Goal: Check status: Check status

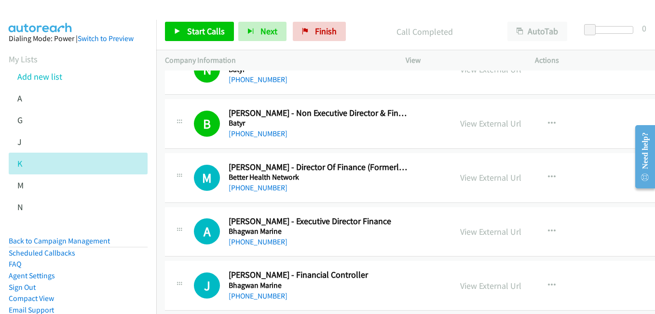
scroll to position [1641, 0]
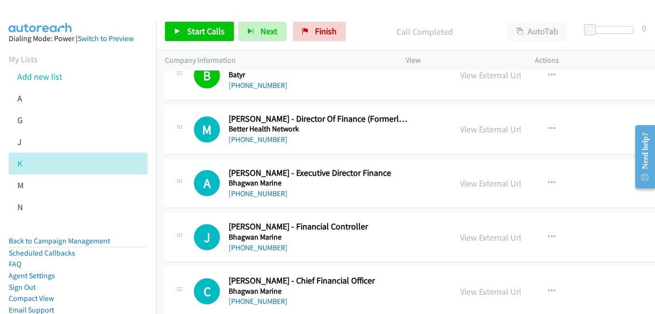
drag, startPoint x: 484, startPoint y: 182, endPoint x: 324, endPoint y: 147, distance: 164.4
click at [484, 182] on link "View External Url" at bounding box center [490, 183] width 61 height 11
drag, startPoint x: 475, startPoint y: 236, endPoint x: 465, endPoint y: 234, distance: 10.3
click at [475, 236] on link "View External Url" at bounding box center [490, 237] width 61 height 11
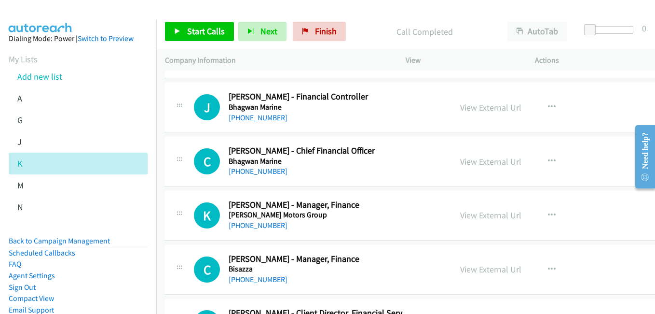
scroll to position [1785, 0]
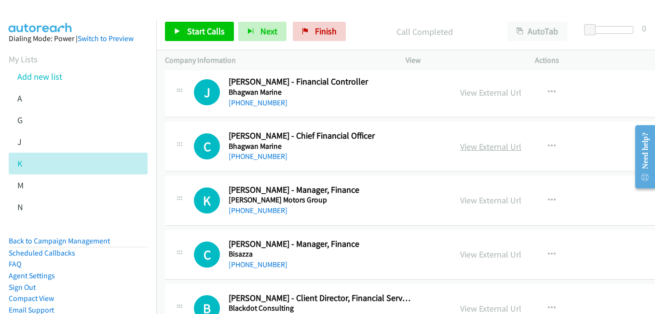
click at [489, 149] on link "View External Url" at bounding box center [490, 146] width 61 height 11
click at [493, 202] on link "View External Url" at bounding box center [490, 199] width 61 height 11
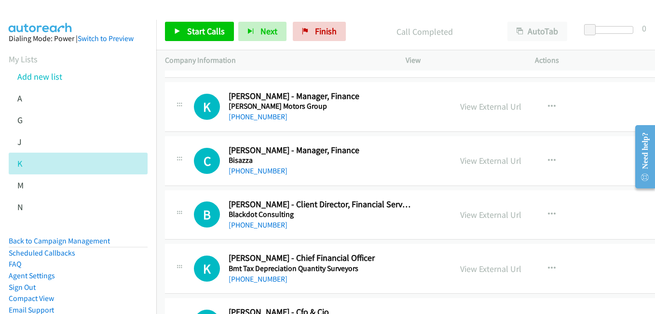
scroll to position [1882, 0]
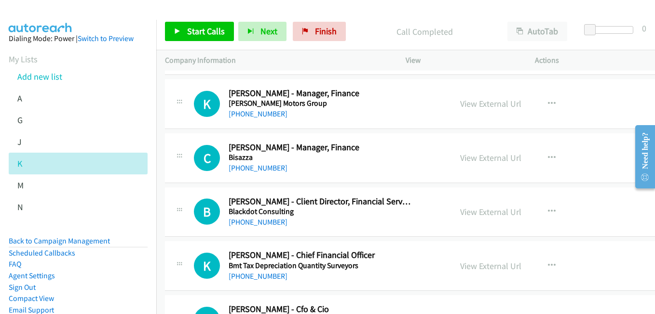
drag, startPoint x: 479, startPoint y: 160, endPoint x: 401, endPoint y: 147, distance: 79.2
click at [479, 160] on link "View External Url" at bounding box center [490, 157] width 61 height 11
click at [478, 210] on link "View External Url" at bounding box center [490, 211] width 61 height 11
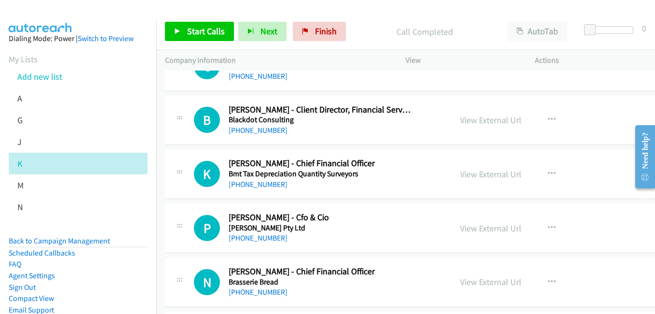
scroll to position [1978, 0]
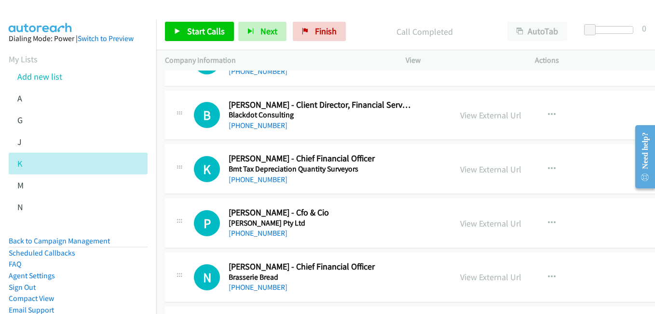
drag, startPoint x: 491, startPoint y: 167, endPoint x: 433, endPoint y: 96, distance: 92.0
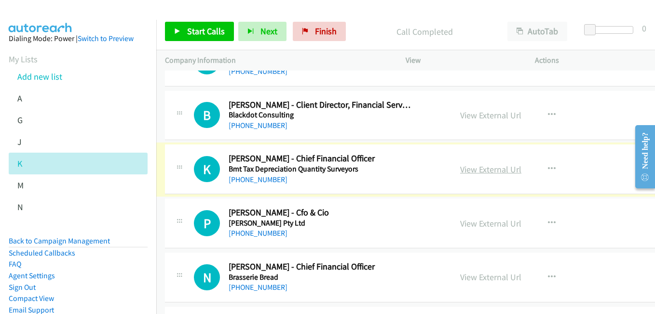
click at [482, 170] on link "View External Url" at bounding box center [490, 169] width 61 height 11
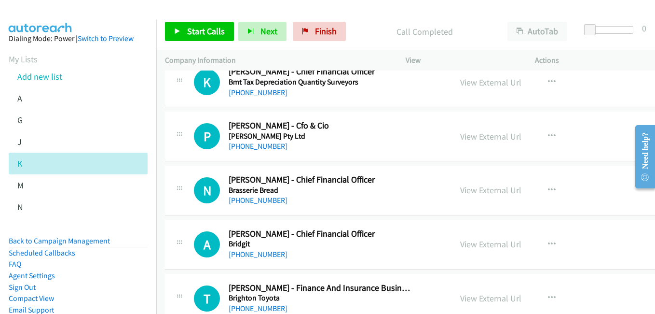
scroll to position [2075, 0]
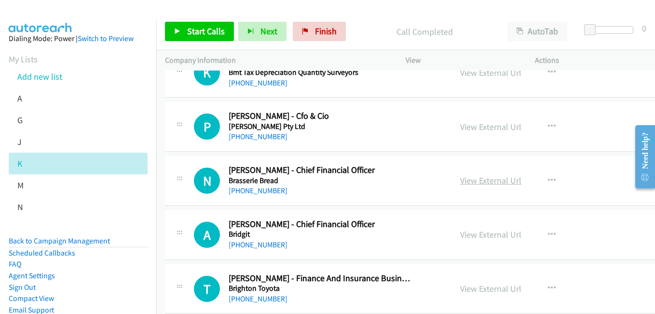
drag, startPoint x: 484, startPoint y: 182, endPoint x: 478, endPoint y: 180, distance: 7.0
click at [484, 182] on link "View External Url" at bounding box center [490, 180] width 61 height 11
click at [485, 233] on link "View External Url" at bounding box center [490, 234] width 61 height 11
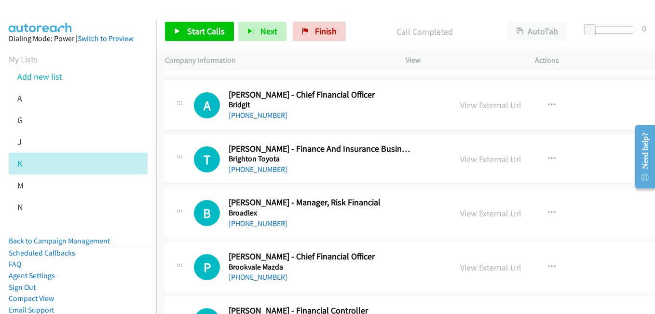
scroll to position [2220, 0]
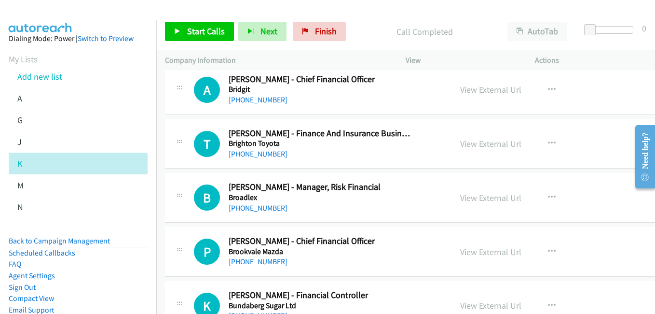
drag, startPoint x: 481, startPoint y: 202, endPoint x: 630, endPoint y: 200, distance: 149.1
click at [482, 201] on link "View External Url" at bounding box center [490, 197] width 61 height 11
click at [485, 251] on link "View External Url" at bounding box center [490, 251] width 61 height 11
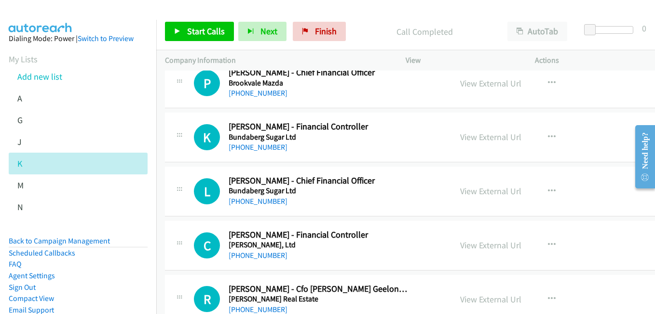
scroll to position [2413, 0]
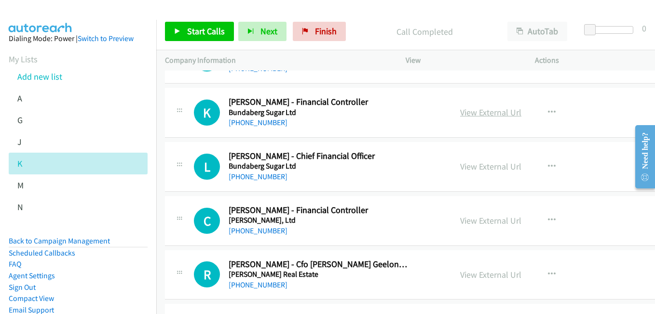
click at [470, 109] on link "View External Url" at bounding box center [490, 112] width 61 height 11
click at [481, 170] on link "View External Url" at bounding box center [490, 166] width 61 height 11
click at [461, 225] on link "View External Url" at bounding box center [490, 220] width 61 height 11
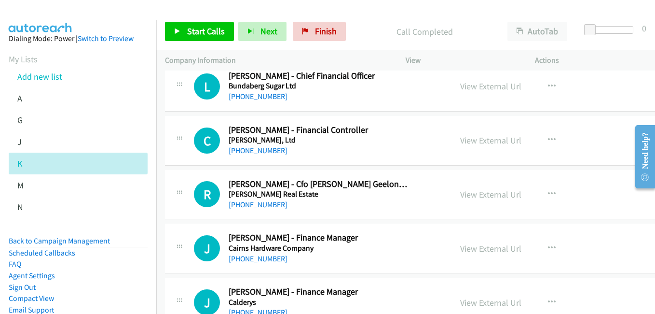
scroll to position [2509, 0]
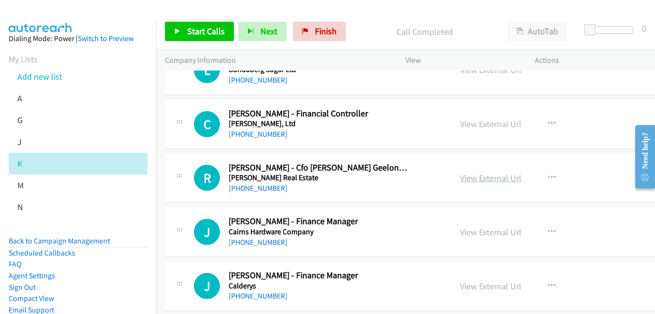
click at [473, 176] on link "View External Url" at bounding box center [490, 177] width 61 height 11
click at [505, 238] on div "View External Url View External Url Schedule/Manage Callback Start Calls Here R…" at bounding box center [528, 232] width 152 height 32
click at [501, 234] on link "View External Url" at bounding box center [490, 231] width 61 height 11
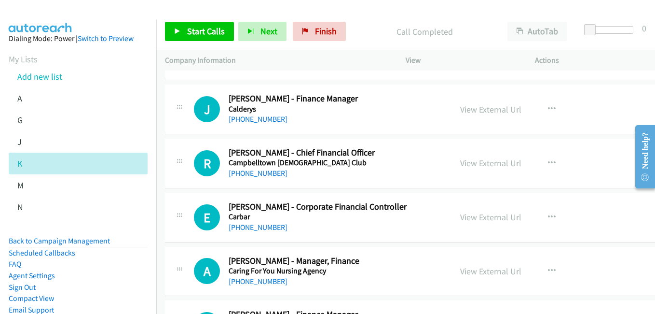
scroll to position [2702, 0]
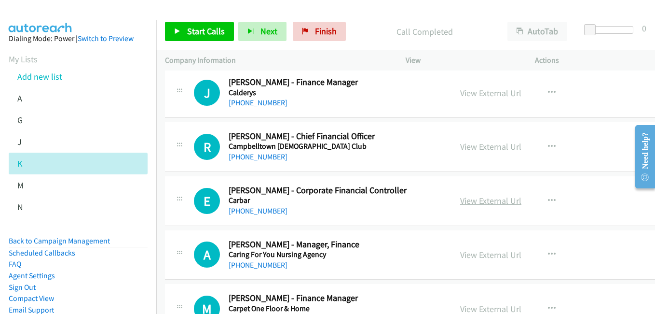
click at [486, 200] on link "View External Url" at bounding box center [490, 200] width 61 height 11
drag, startPoint x: 497, startPoint y: 255, endPoint x: 486, endPoint y: 254, distance: 11.6
click at [497, 255] on link "View External Url" at bounding box center [490, 254] width 61 height 11
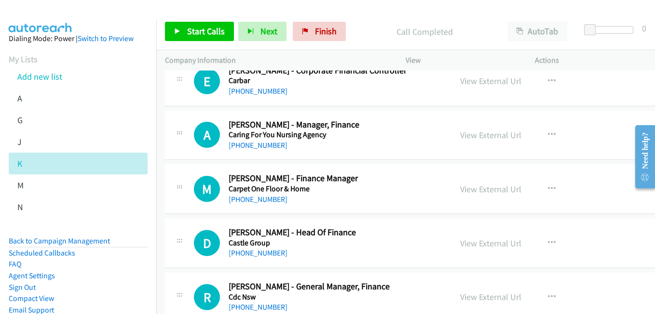
scroll to position [2847, 0]
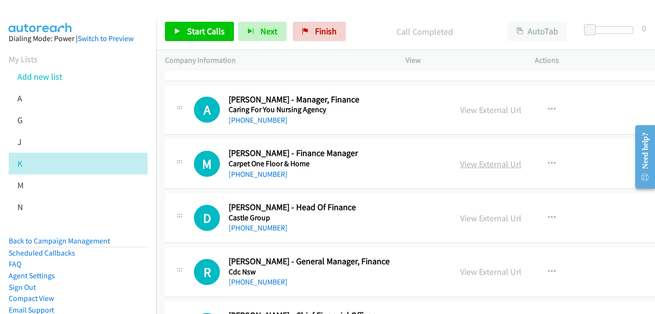
click at [472, 161] on link "View External Url" at bounding box center [490, 163] width 61 height 11
click at [483, 219] on link "View External Url" at bounding box center [490, 217] width 61 height 11
click at [469, 275] on link "View External Url" at bounding box center [490, 271] width 61 height 11
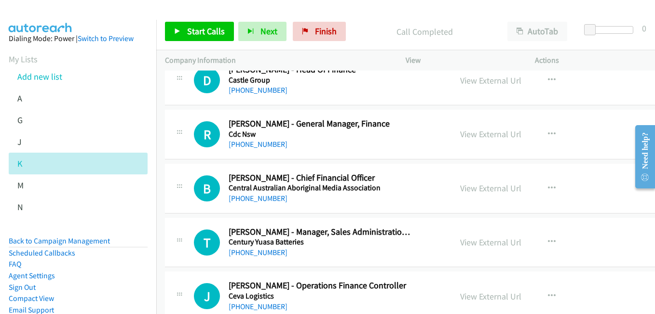
scroll to position [2992, 0]
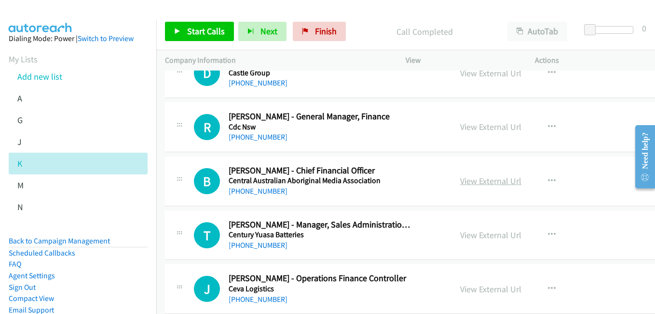
click at [482, 178] on link "View External Url" at bounding box center [490, 180] width 61 height 11
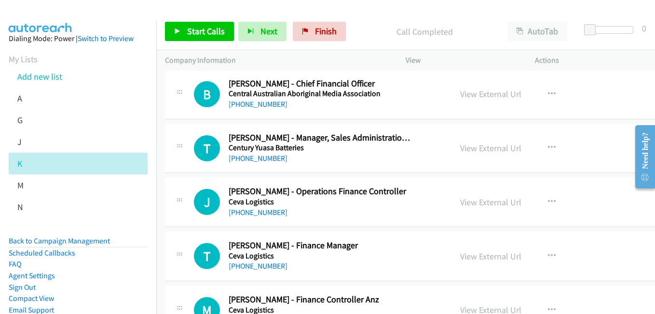
scroll to position [3088, 0]
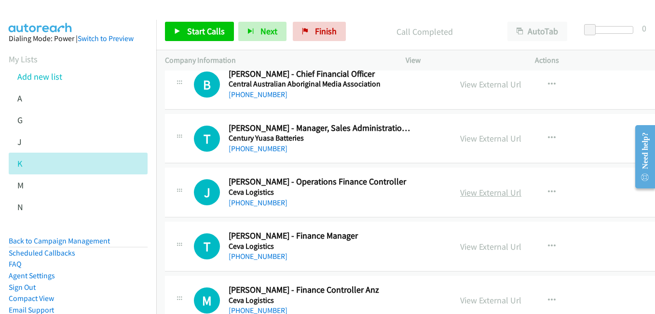
click at [488, 188] on link "View External Url" at bounding box center [490, 192] width 61 height 11
